Goal: Information Seeking & Learning: Learn about a topic

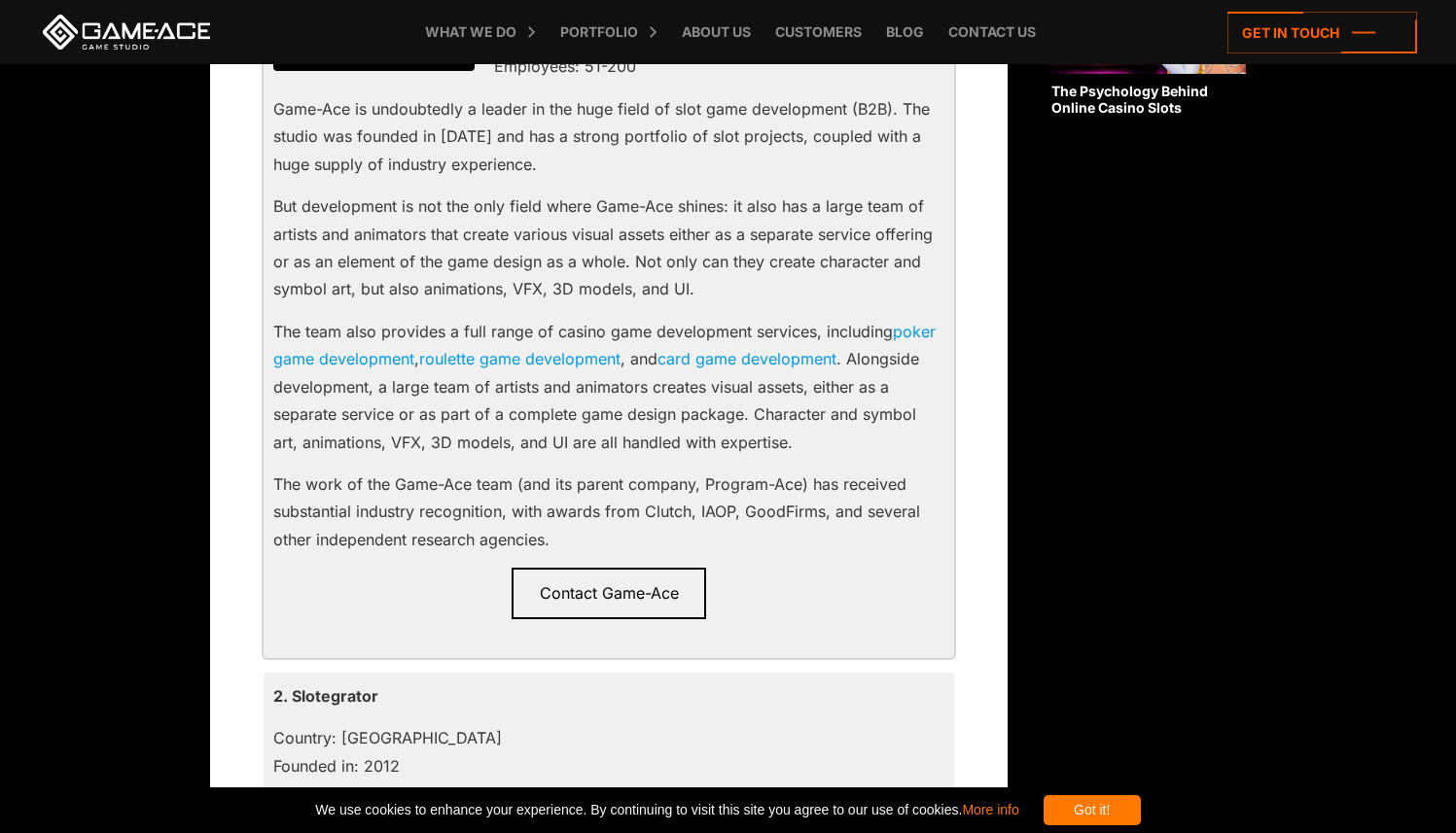
scroll to position [1293, 0]
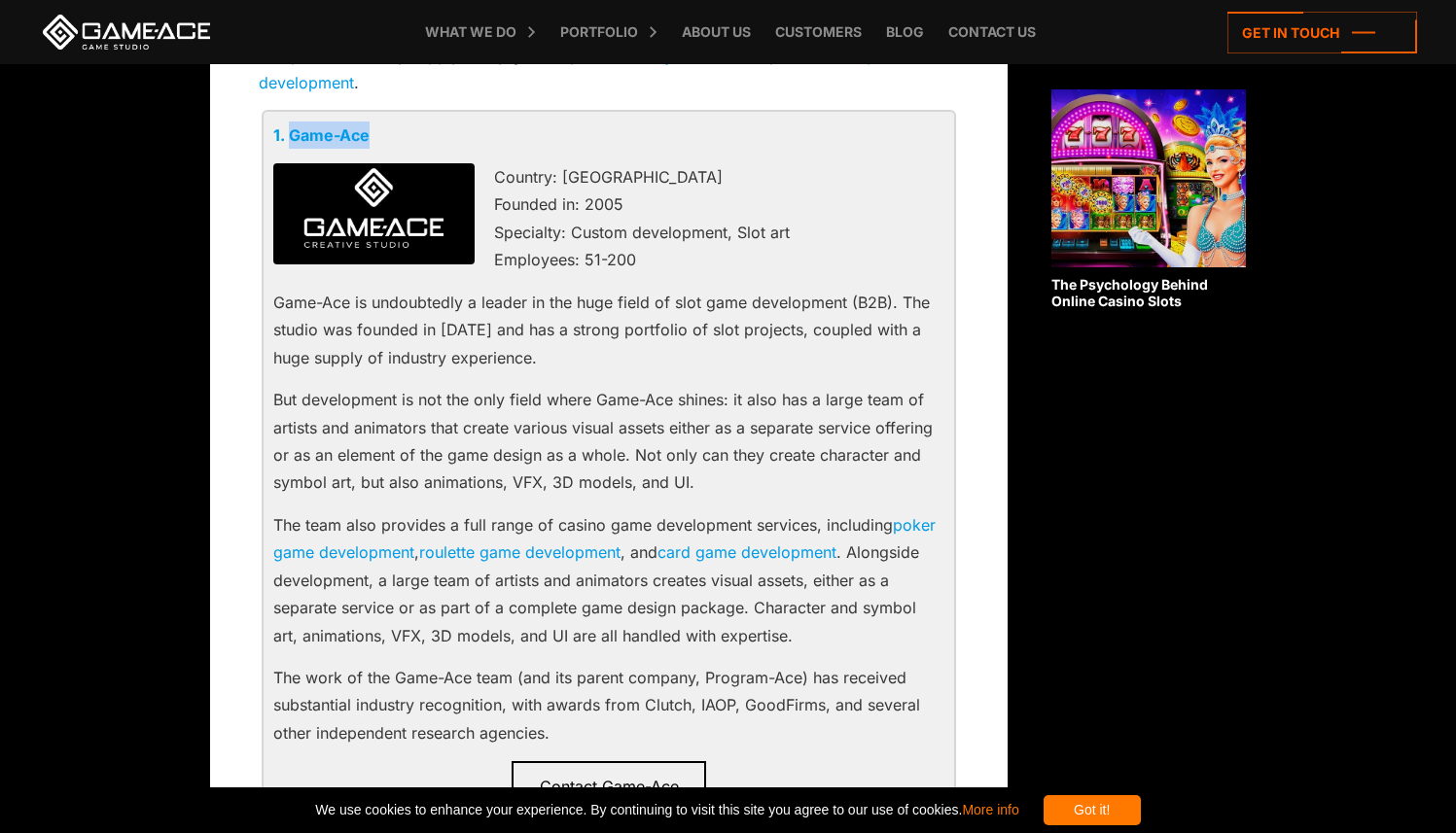
drag, startPoint x: 402, startPoint y: 139, endPoint x: 292, endPoint y: 140, distance: 110.0
click at [292, 140] on p "1. Game-Ace" at bounding box center [608, 135] width 671 height 27
copy link "Game-Ace"
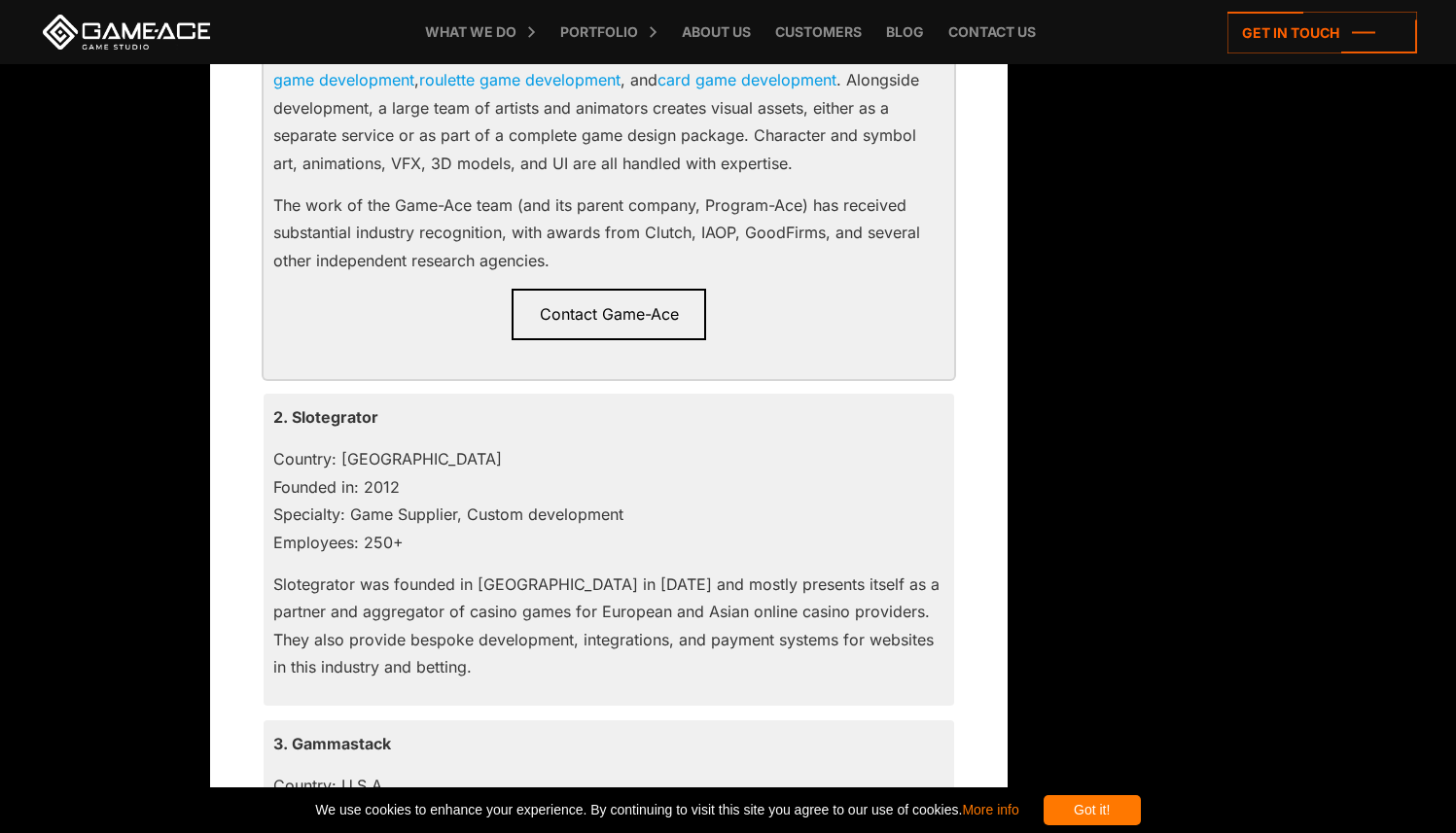
scroll to position [1760, 0]
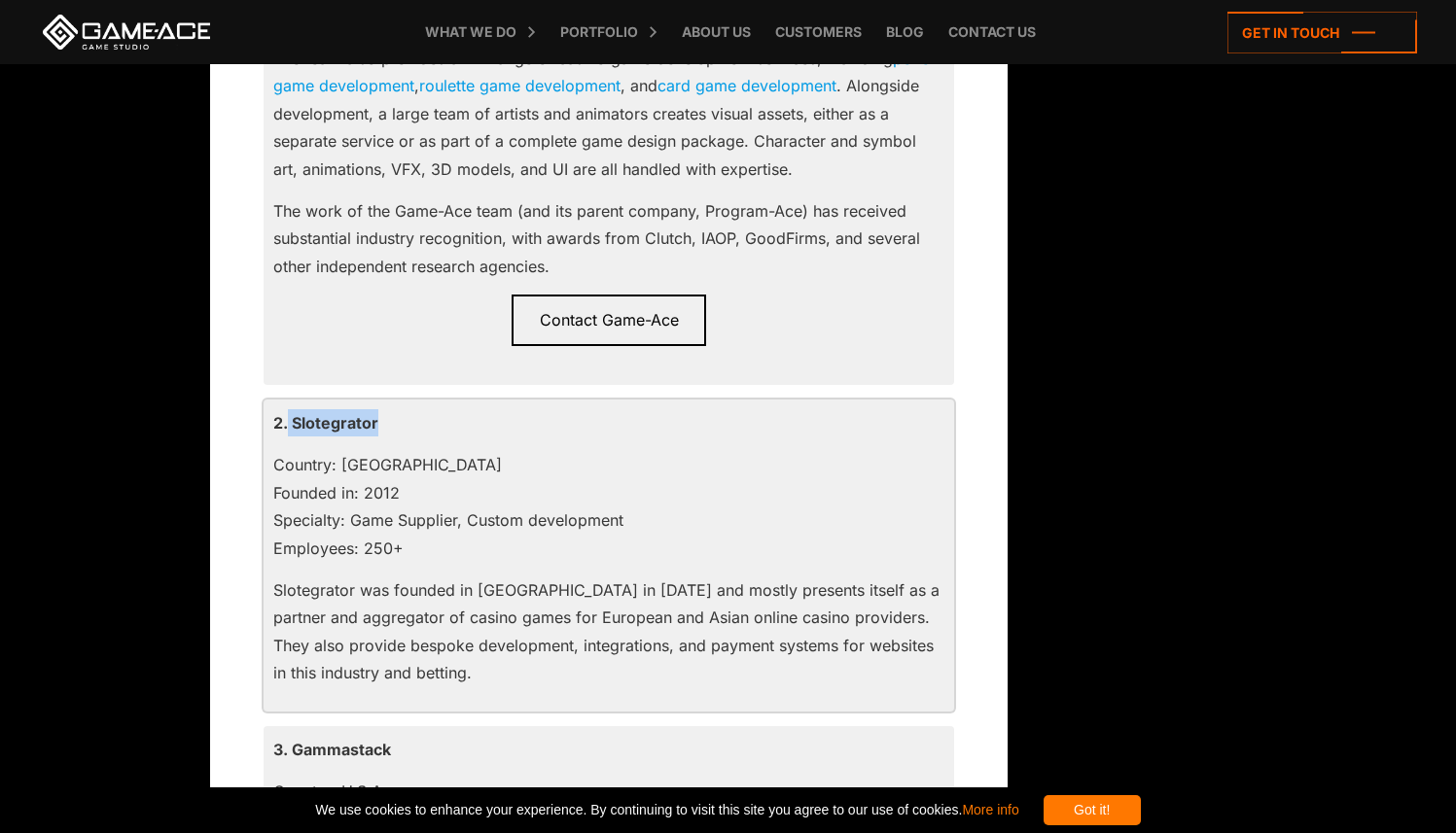
drag, startPoint x: 410, startPoint y: 416, endPoint x: 289, endPoint y: 420, distance: 121.1
click at [289, 420] on p "2. Slotegrator" at bounding box center [608, 423] width 671 height 27
copy p "Slotegrator"
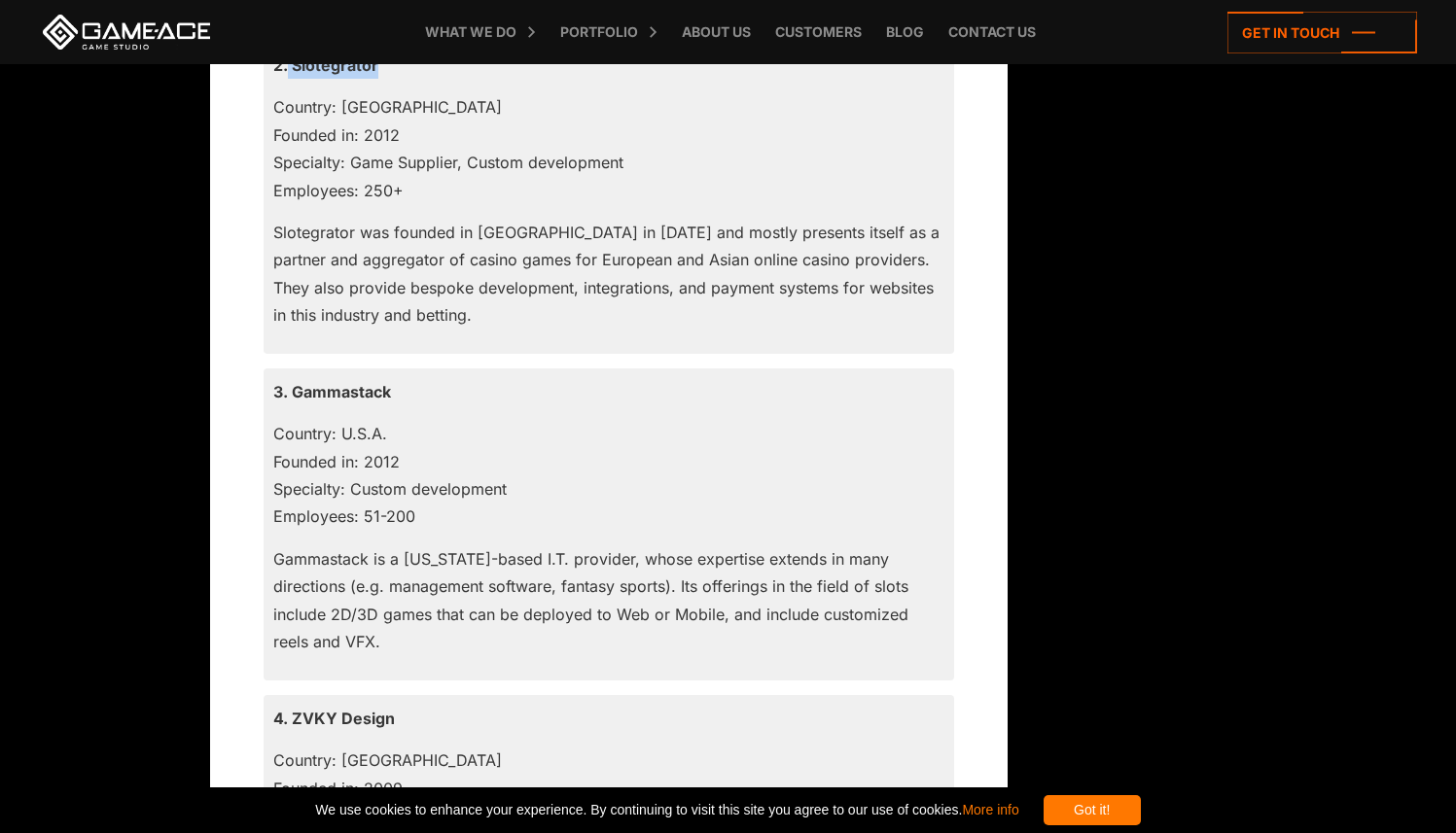
scroll to position [2141, 0]
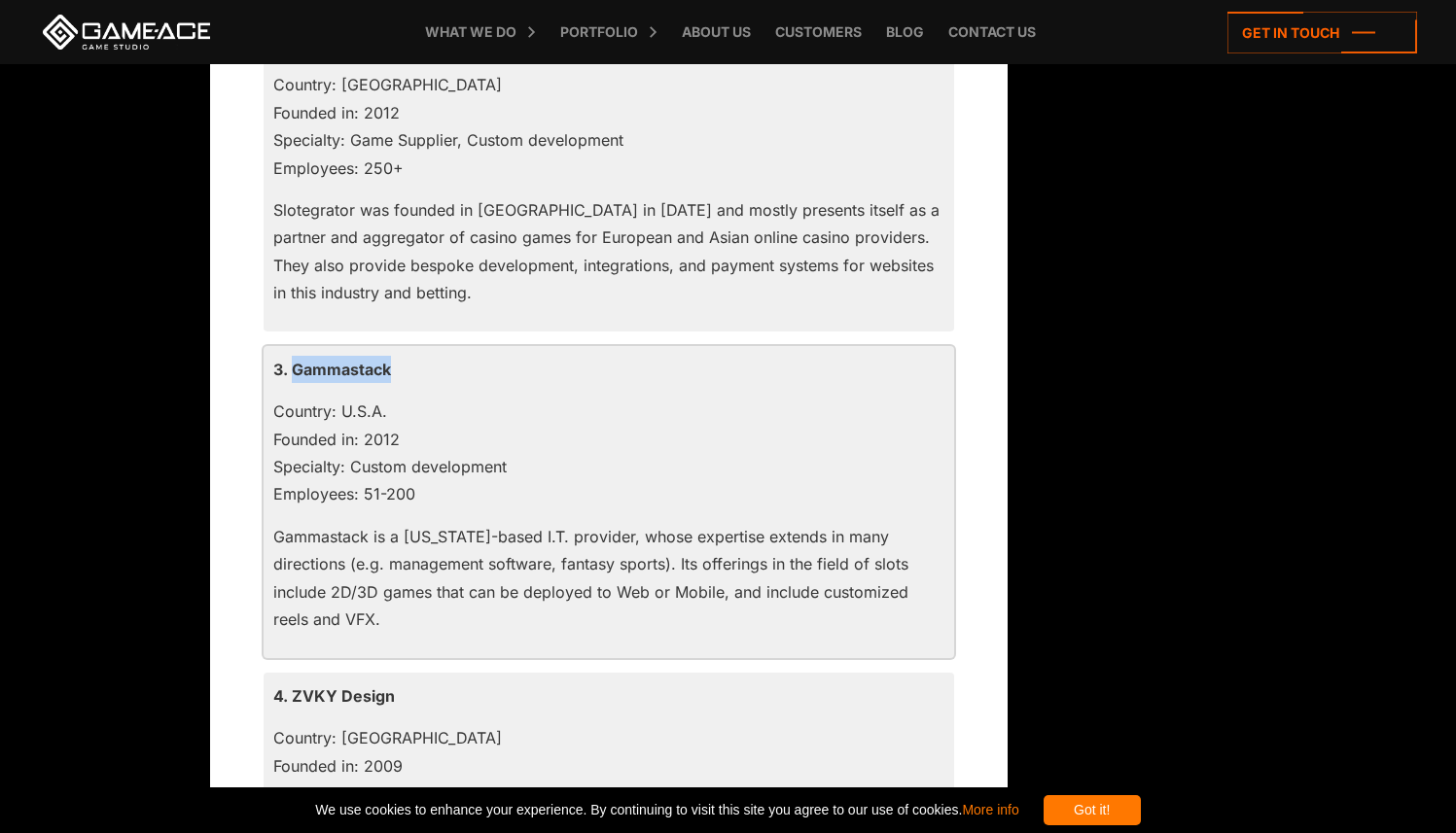
drag, startPoint x: 420, startPoint y: 365, endPoint x: 297, endPoint y: 368, distance: 123.0
click at [297, 368] on p "3. Gammastack" at bounding box center [608, 370] width 671 height 27
copy p "Gammastack"
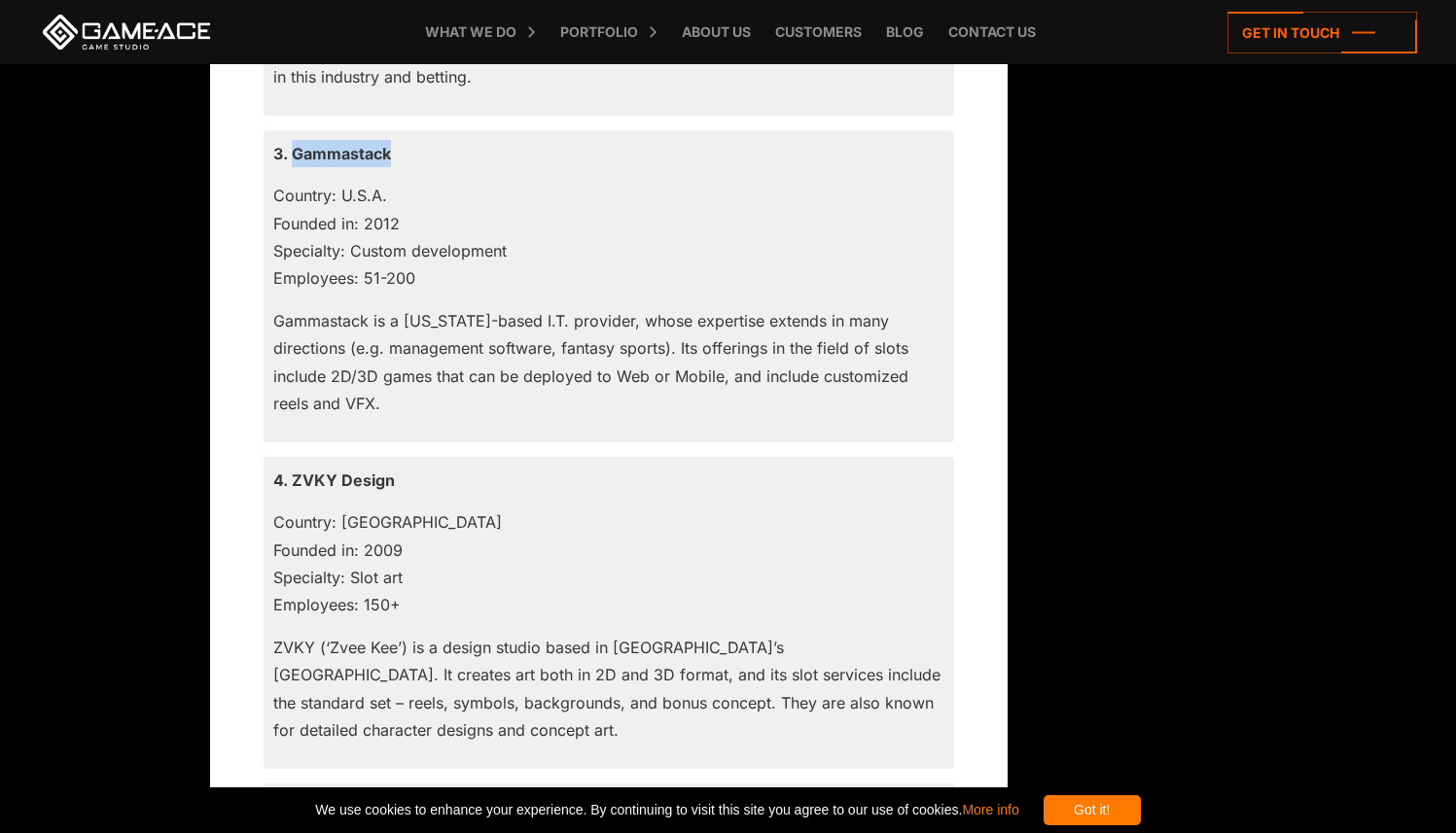
scroll to position [2420, 0]
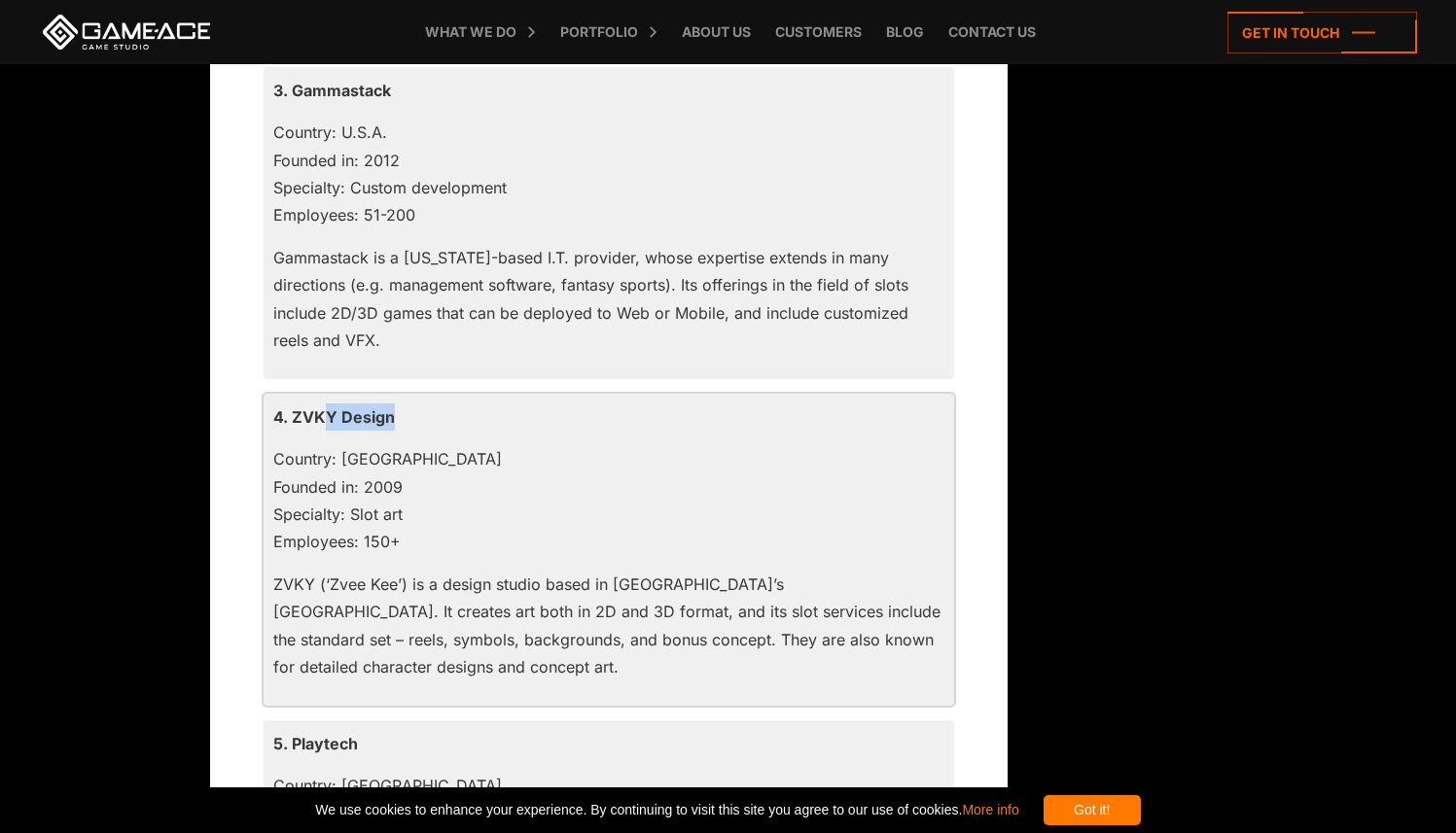
drag, startPoint x: 408, startPoint y: 411, endPoint x: 323, endPoint y: 413, distance: 85.0
click at [323, 412] on p "4. ZVKY Design" at bounding box center [608, 417] width 671 height 27
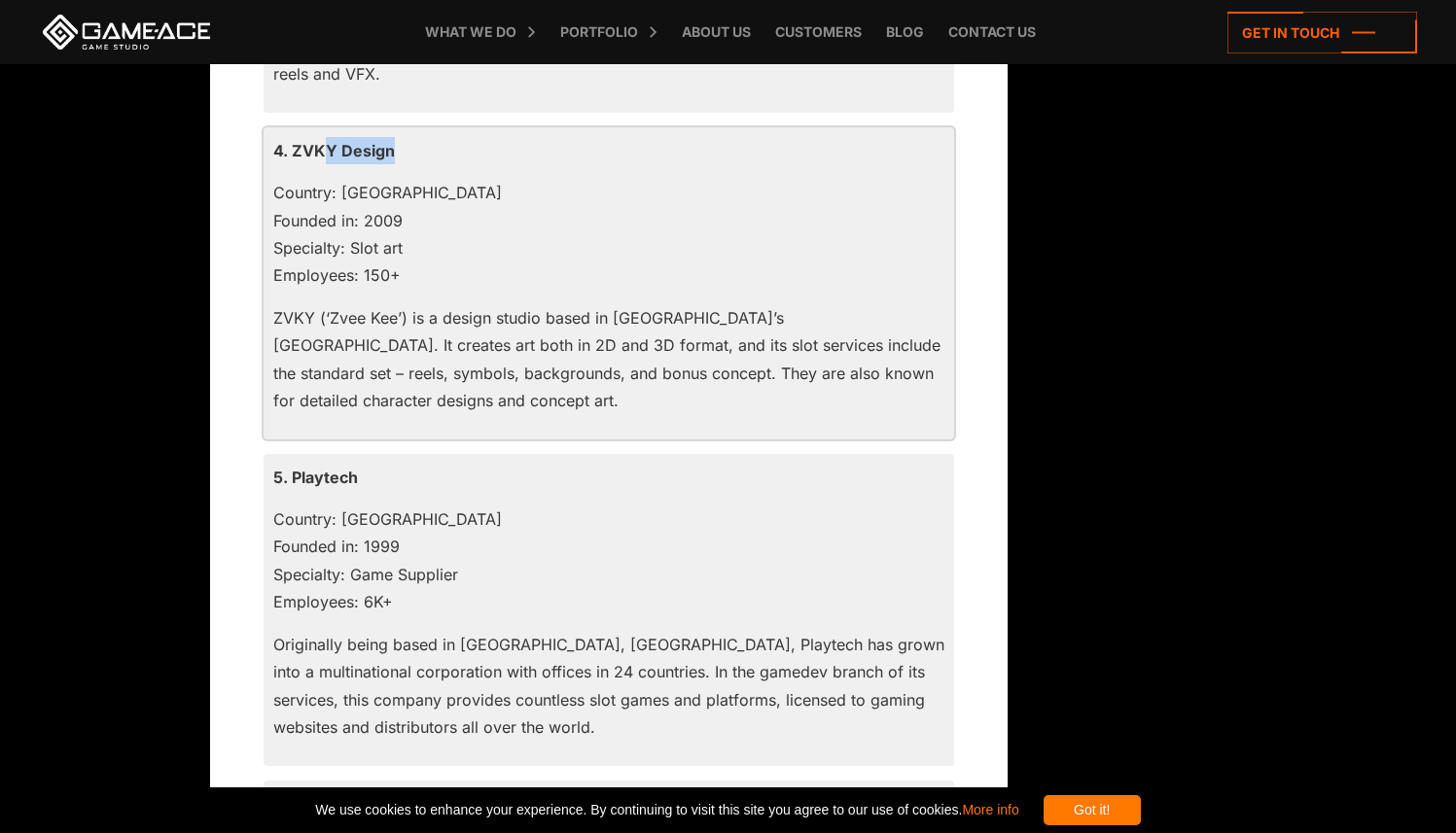
scroll to position [2884, 0]
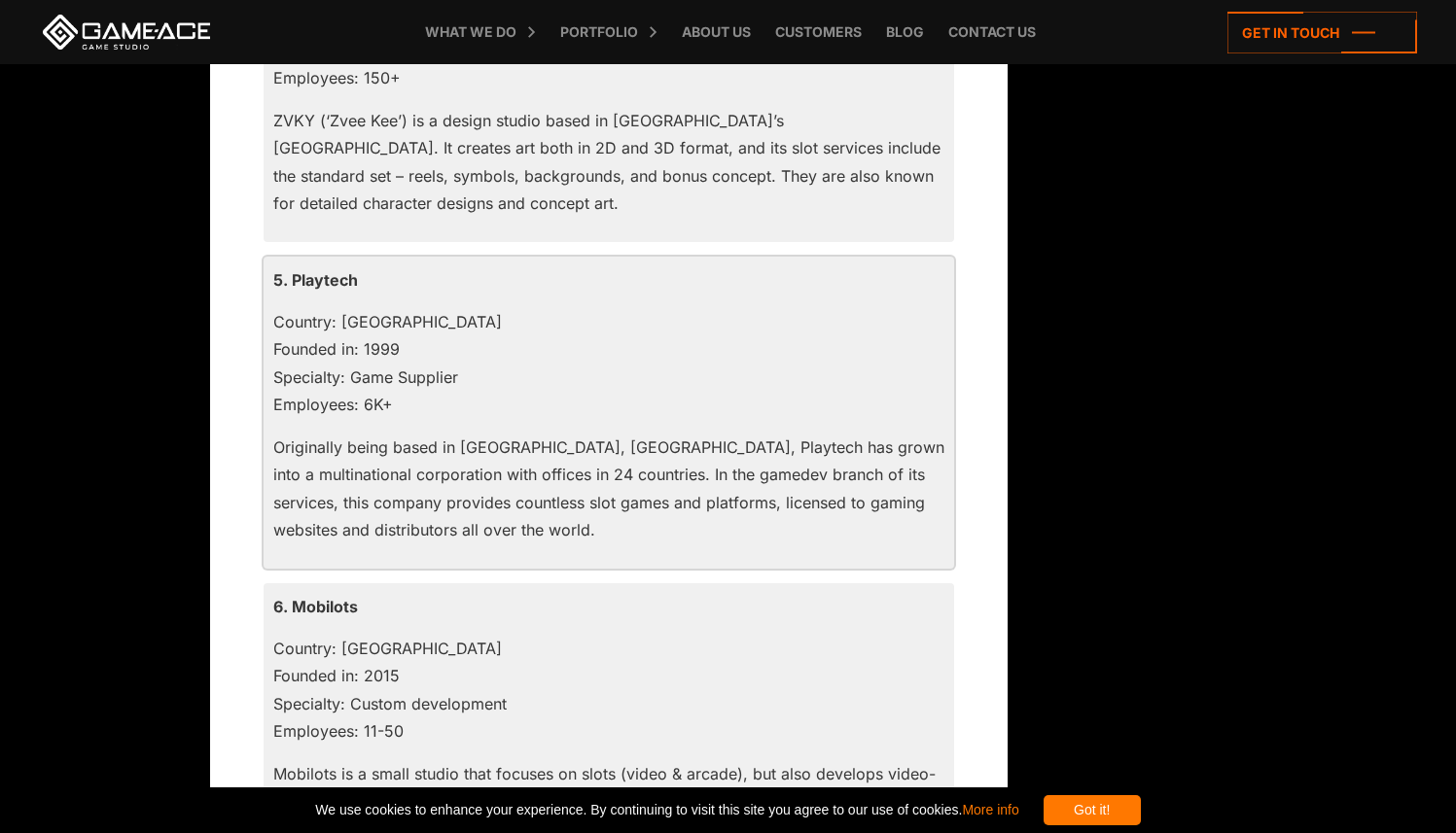
click at [303, 276] on p "5. Playtech" at bounding box center [608, 280] width 671 height 27
copy p "Playtech"
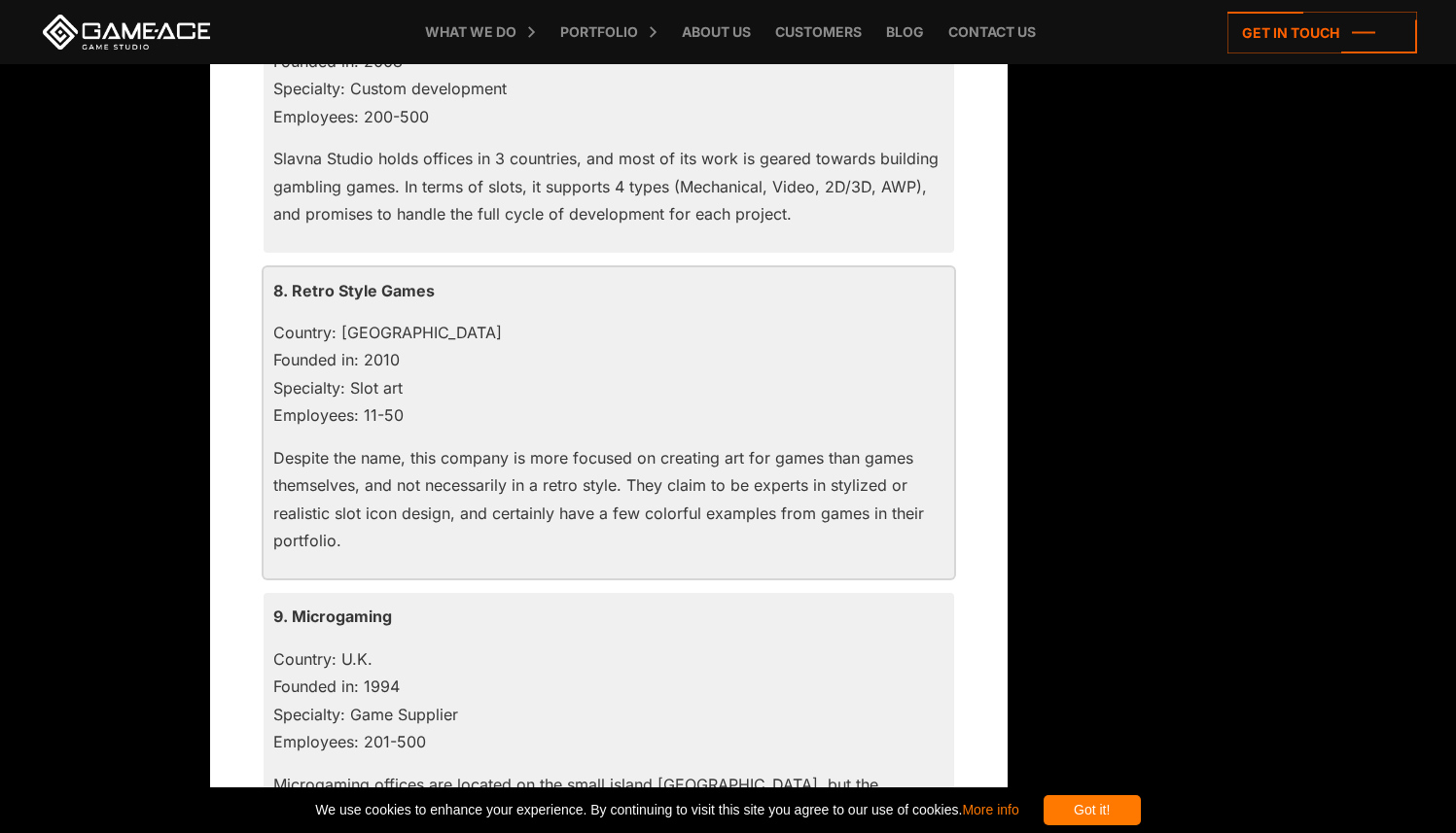
scroll to position [3816, 0]
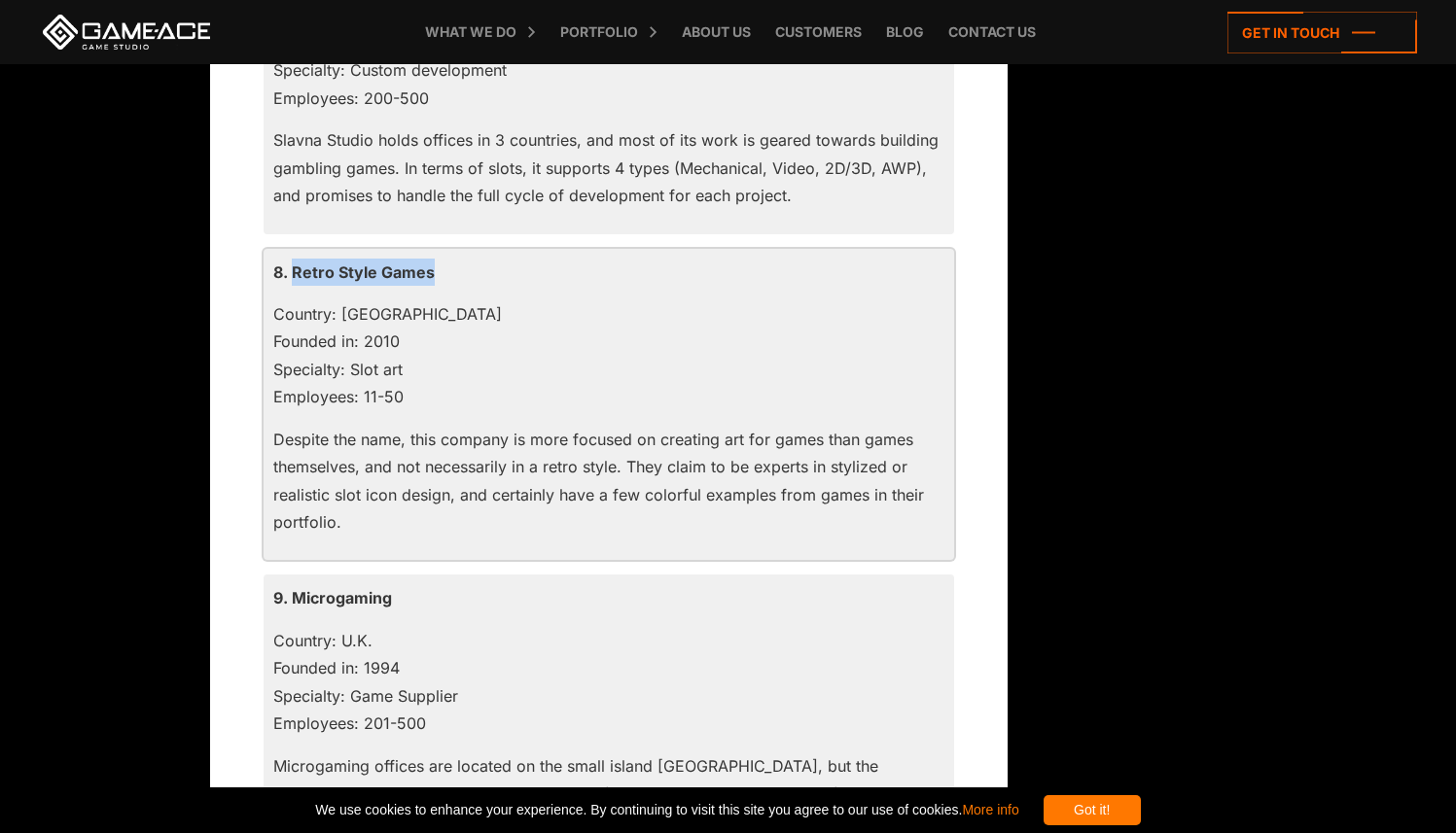
drag, startPoint x: 467, startPoint y: 277, endPoint x: 290, endPoint y: 276, distance: 177.0
click at [290, 276] on p "8. Retro Style Games" at bounding box center [608, 272] width 671 height 27
copy p "Retro Style Games"
click at [362, 600] on p "9. Microgaming" at bounding box center [608, 598] width 671 height 27
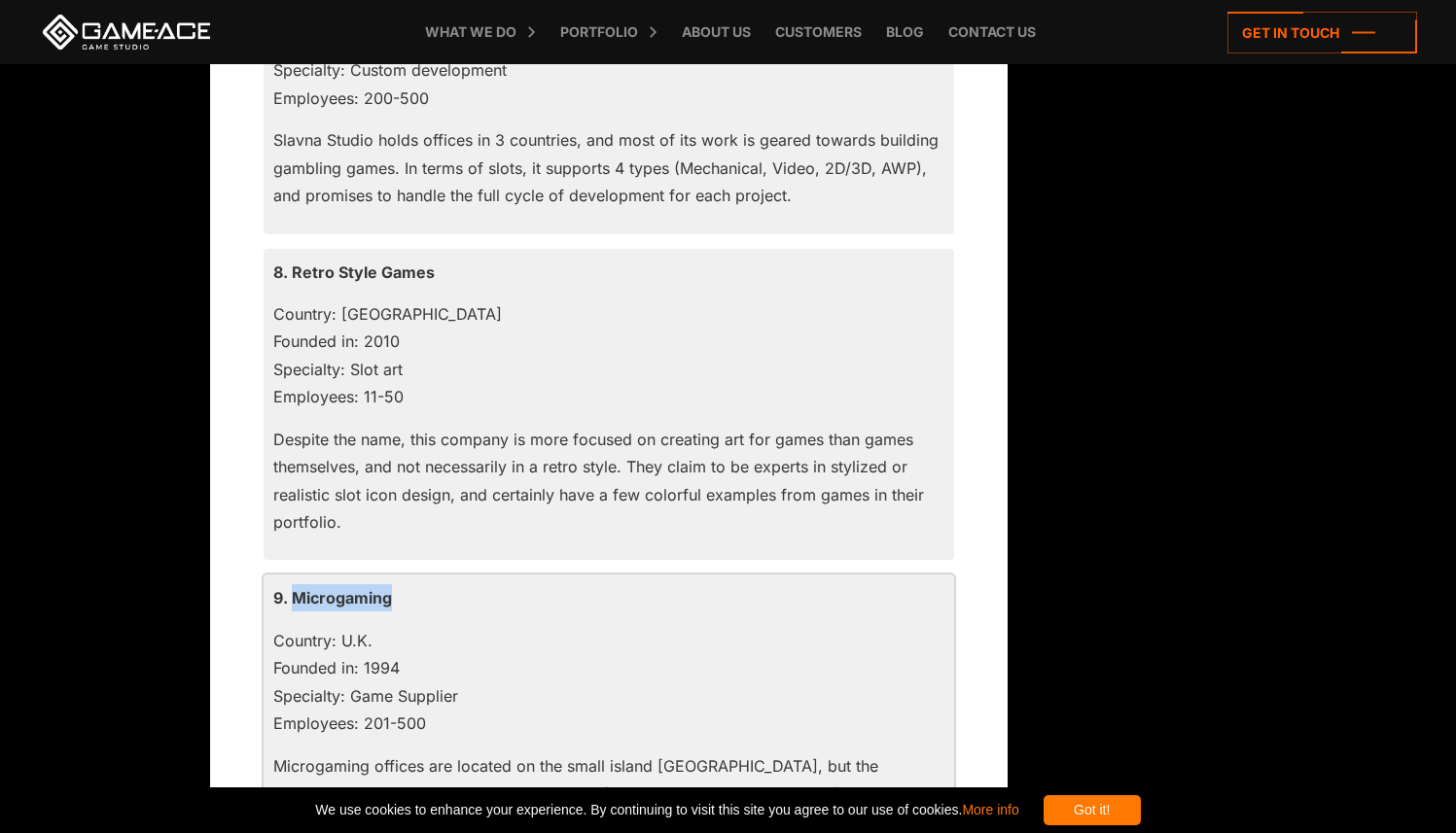
copy p "Microgaming"
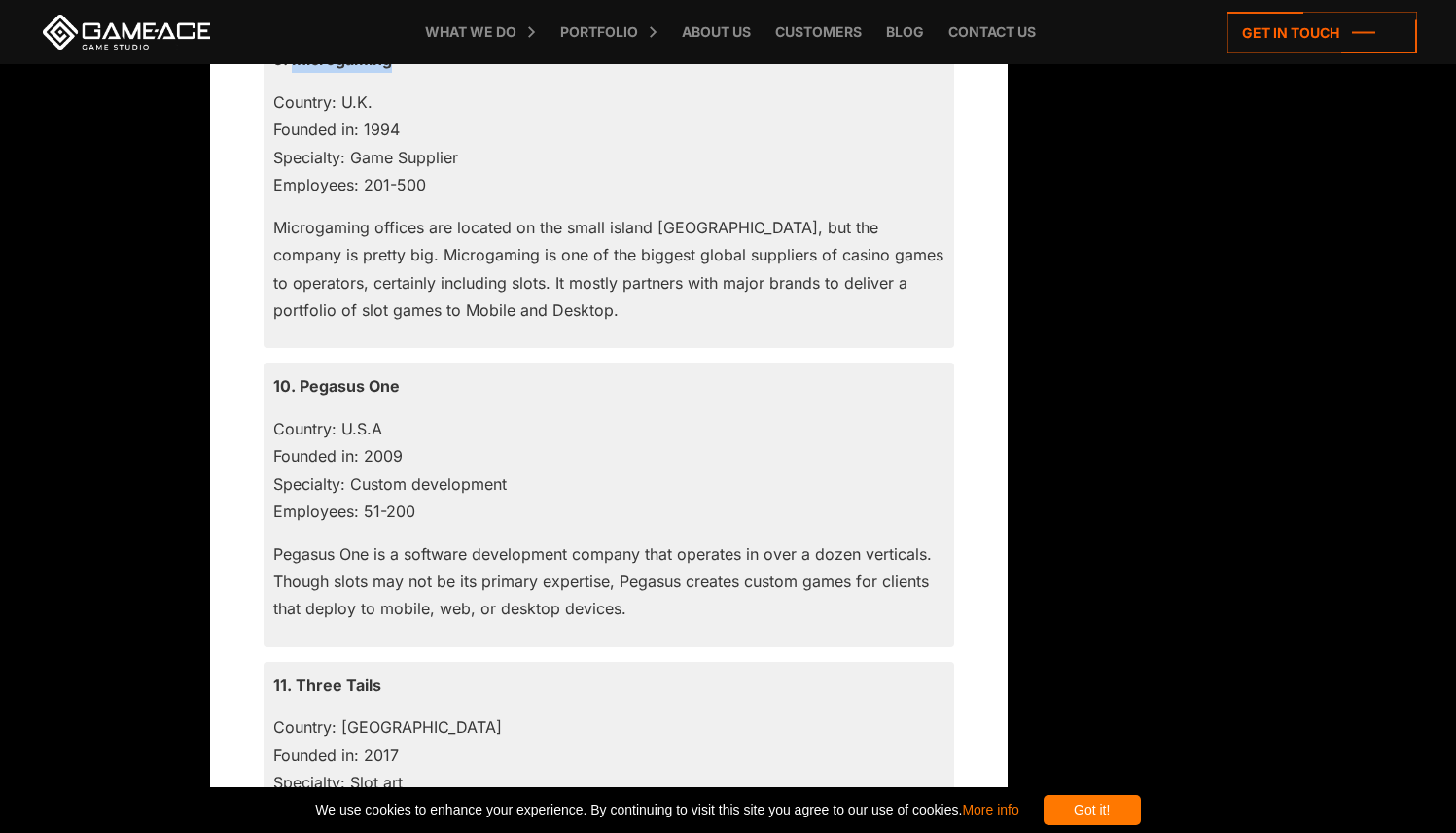
scroll to position [4466, 0]
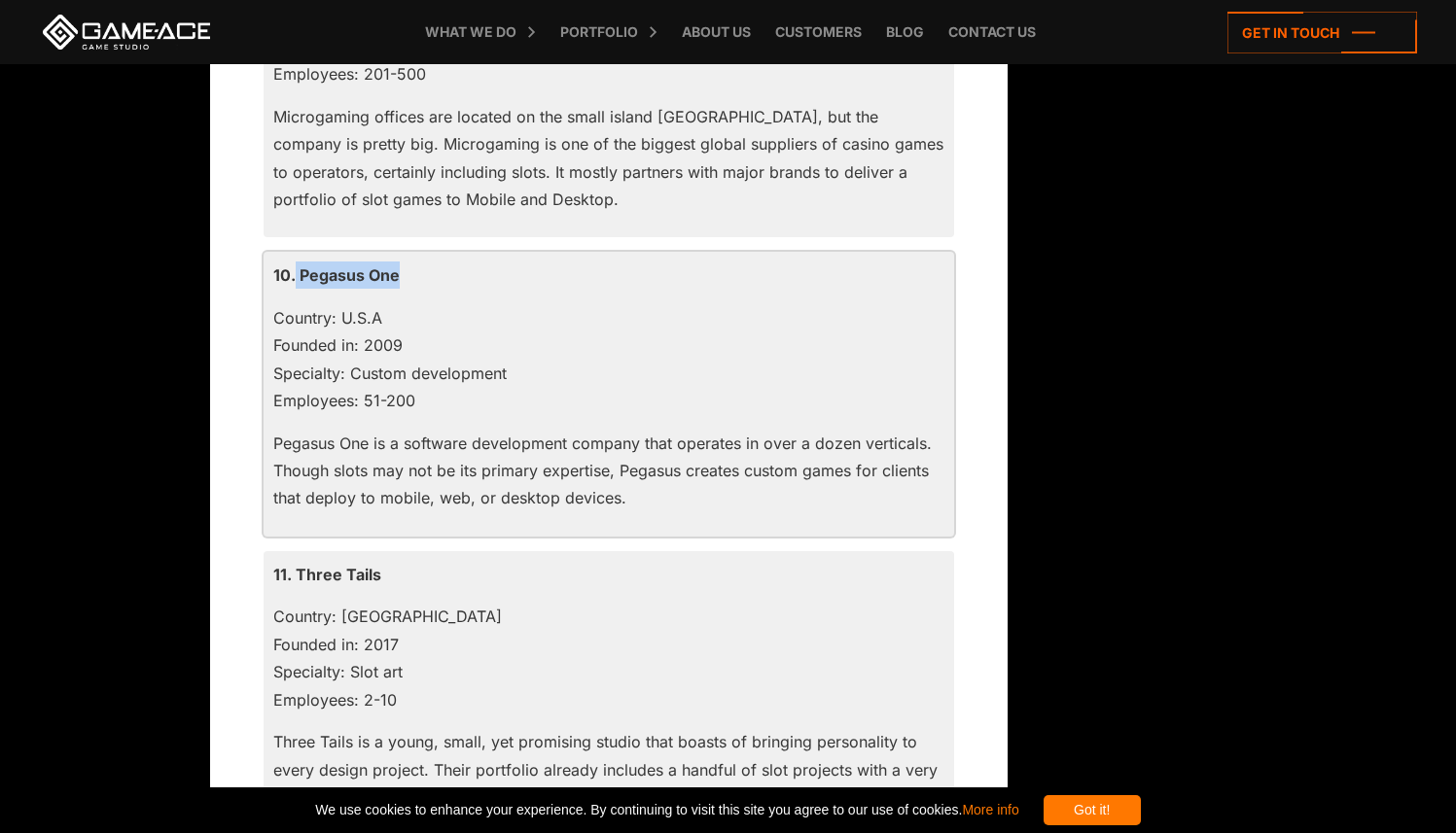
drag, startPoint x: 422, startPoint y: 277, endPoint x: 296, endPoint y: 277, distance: 126.0
click at [296, 277] on p "10. Pegasus One" at bounding box center [608, 275] width 671 height 27
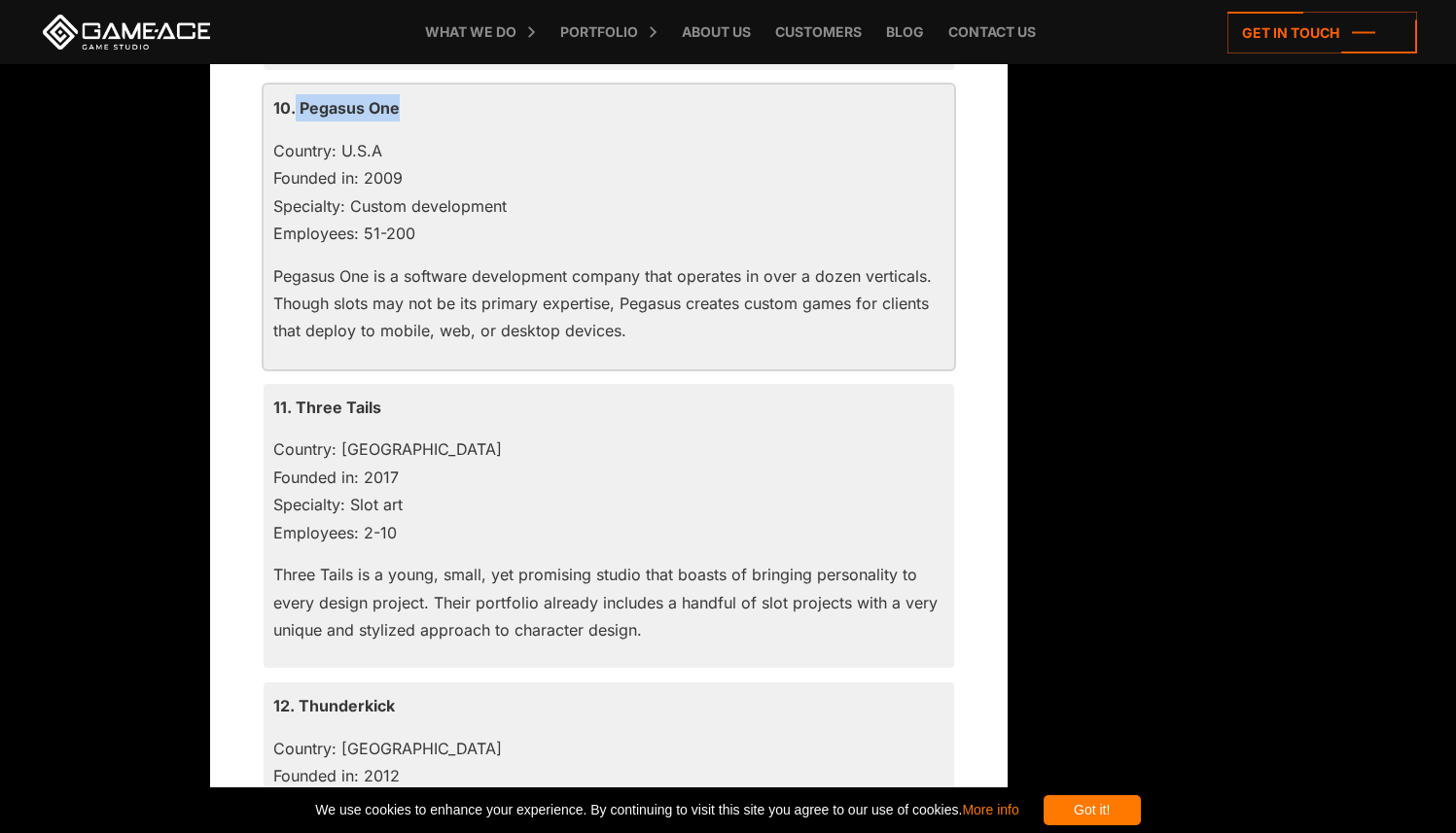
scroll to position [4646, 0]
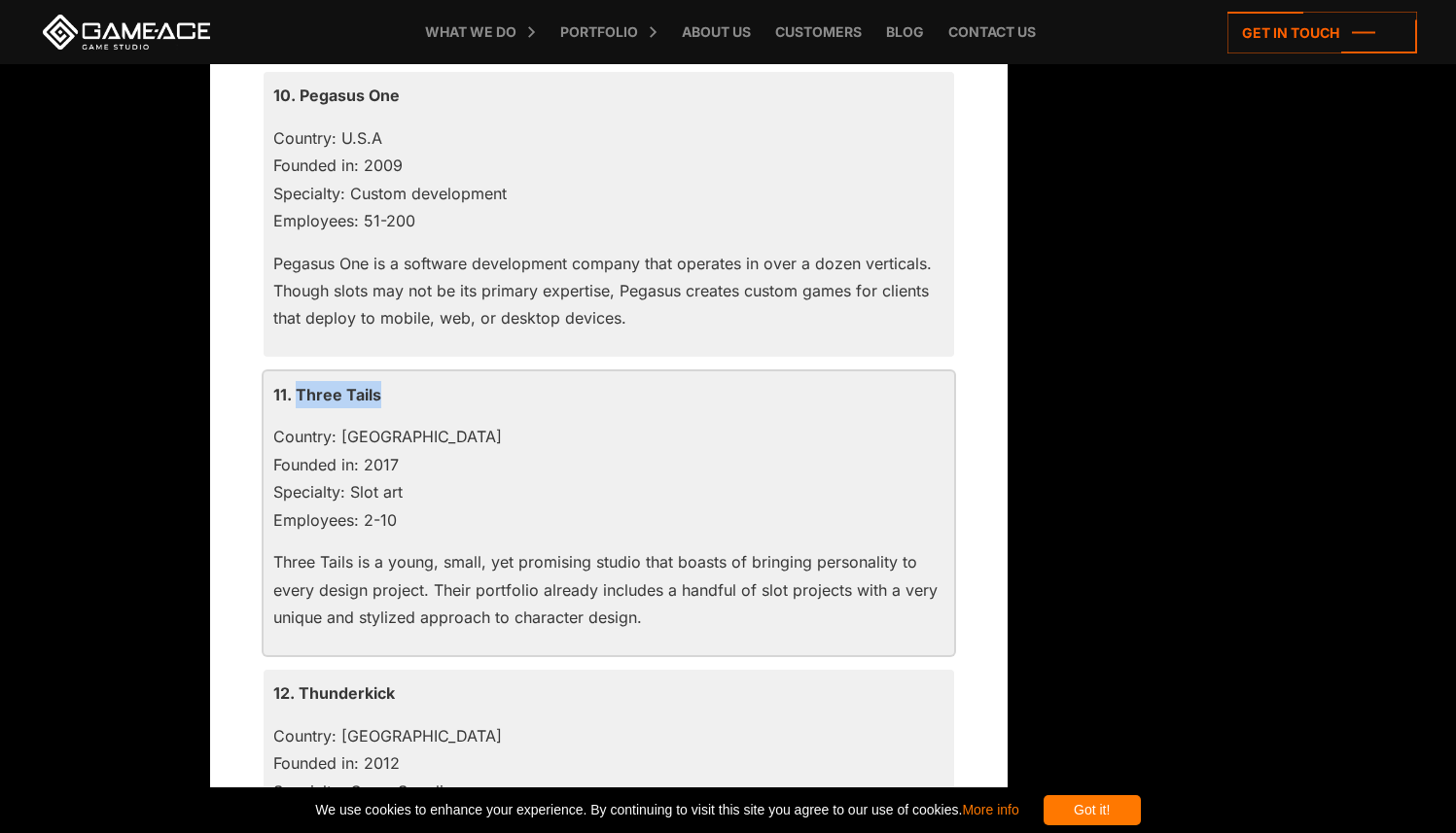
drag, startPoint x: 375, startPoint y: 396, endPoint x: 297, endPoint y: 393, distance: 78.1
click at [297, 393] on p "11. Three Tails" at bounding box center [608, 394] width 671 height 27
copy p "Three Tails"
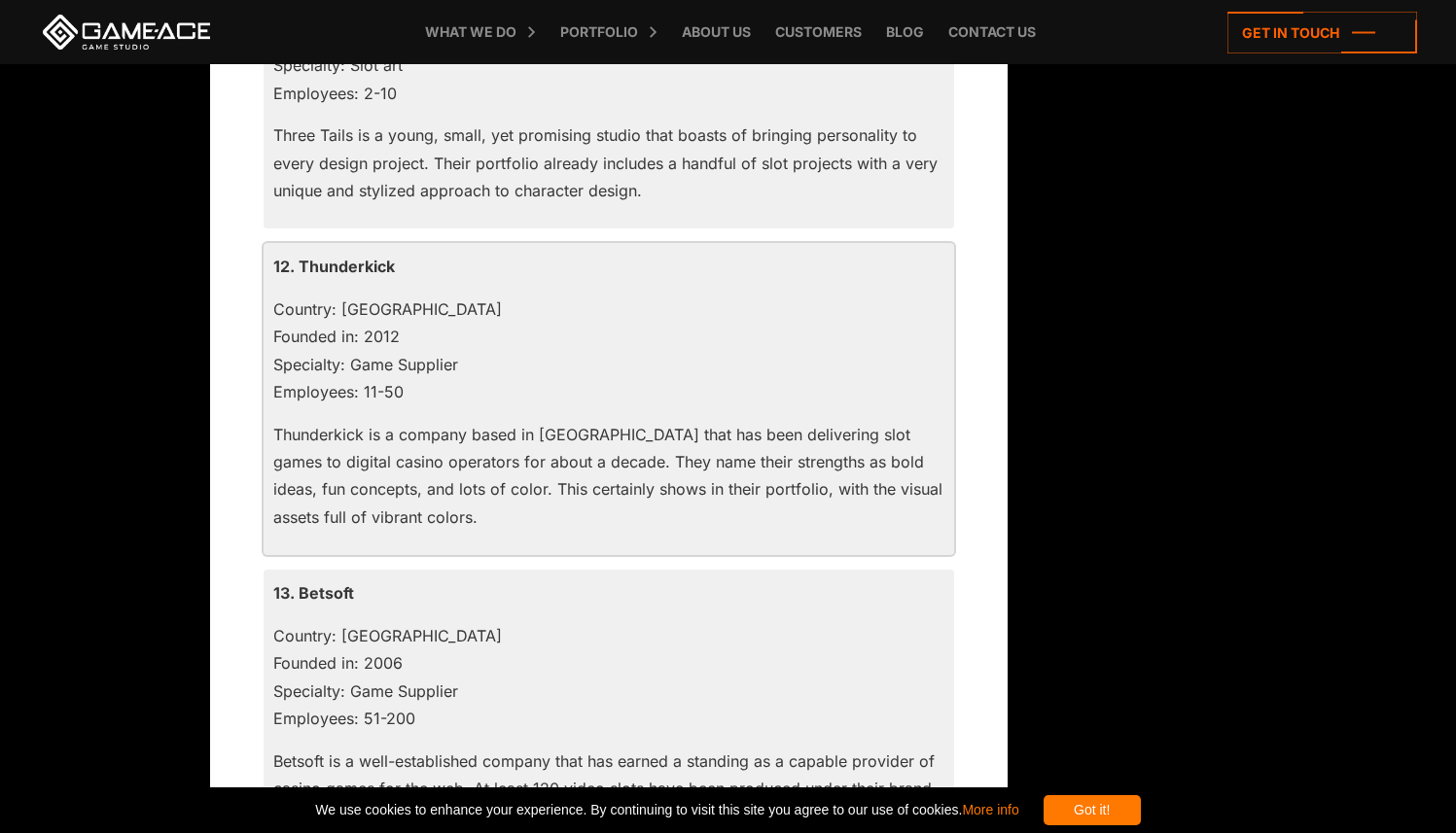
click at [344, 262] on p "12. Thunderkick" at bounding box center [608, 266] width 671 height 27
copy p "Thunderkick"
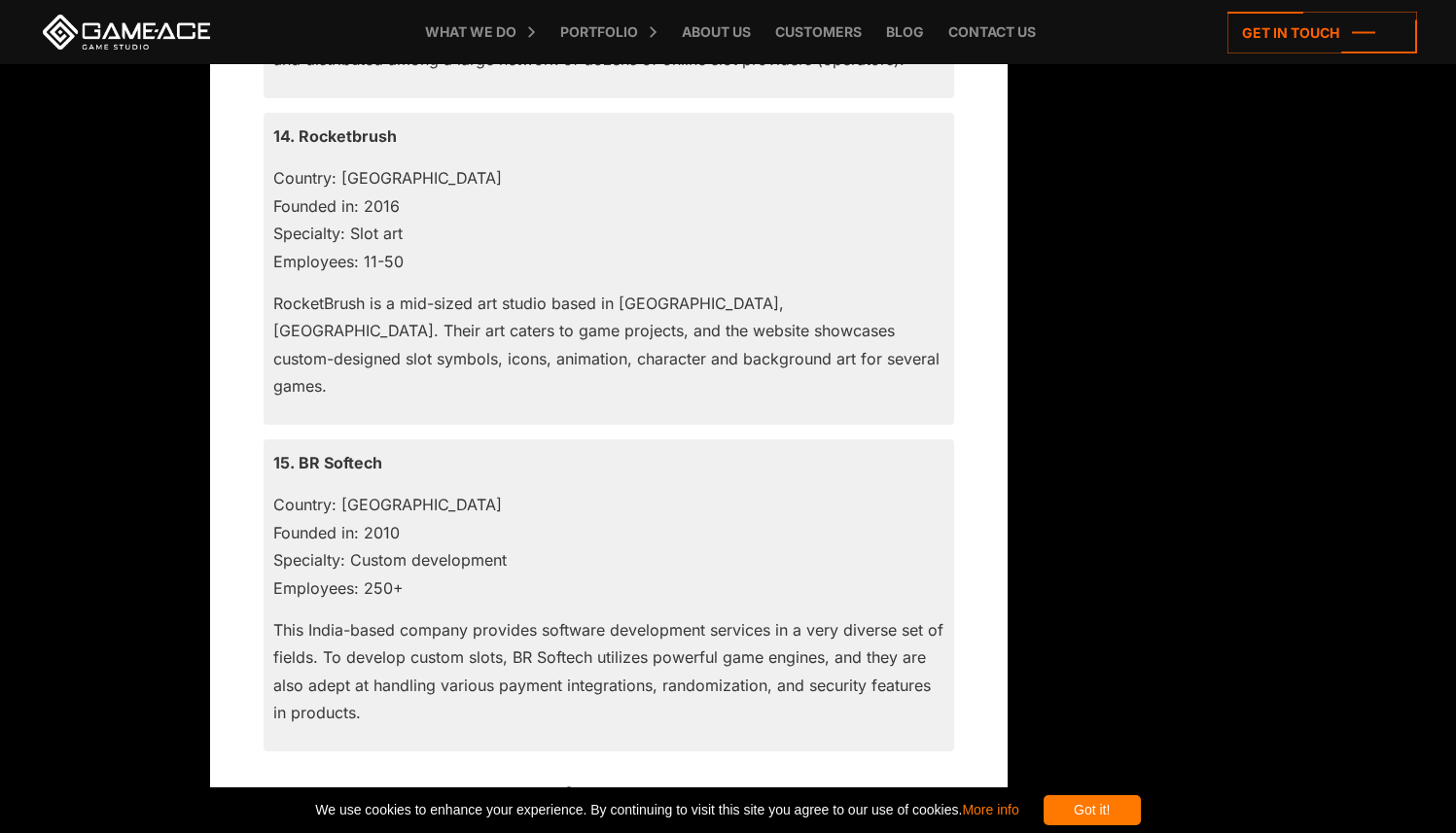
scroll to position [5983, 0]
